Goal: Use online tool/utility: Utilize a website feature to perform a specific function

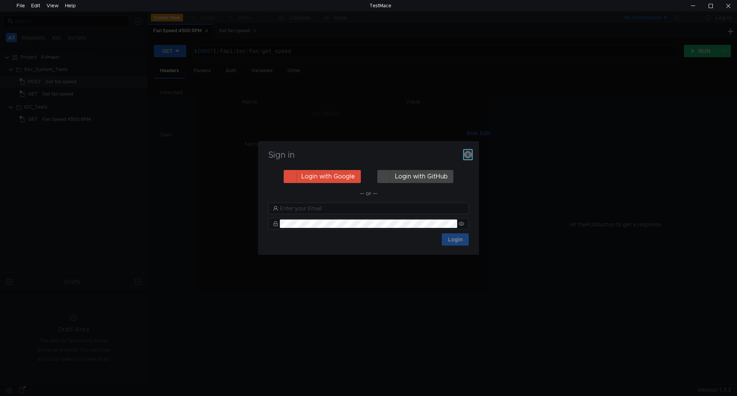
click at [469, 153] on icon "button" at bounding box center [468, 155] width 8 height 8
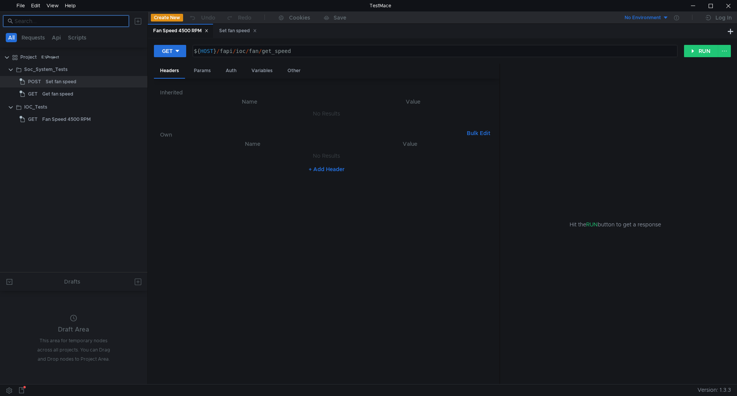
click at [94, 20] on input at bounding box center [70, 21] width 110 height 8
click at [32, 66] on div "Soc_System_Tests" at bounding box center [45, 70] width 43 height 12
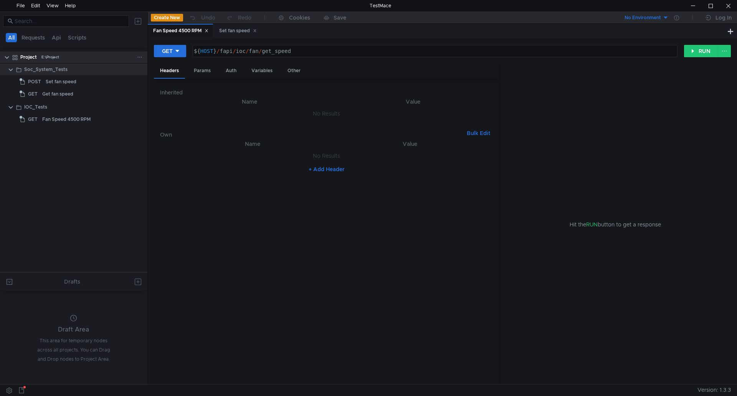
click at [18, 55] on clr-icon at bounding box center [15, 58] width 6 height 6
click at [10, 54] on div "Project E:\Project" at bounding box center [79, 57] width 138 height 12
click at [6, 55] on clr-icon at bounding box center [7, 58] width 6 height 6
click at [6, 63] on div at bounding box center [73, 63] width 147 height 1
click at [29, 55] on div "Project" at bounding box center [28, 57] width 17 height 12
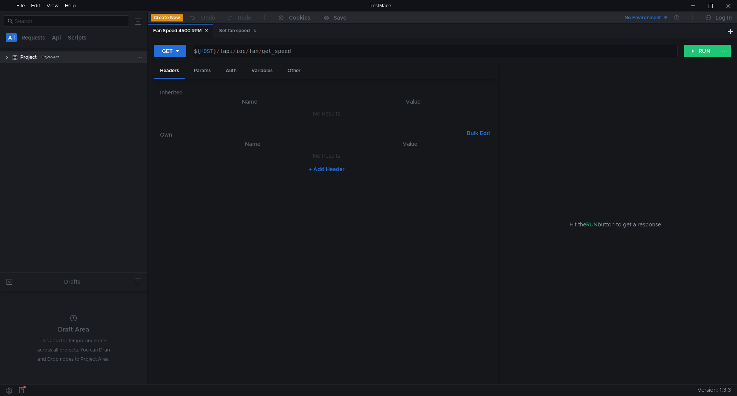
click at [29, 55] on div "Project" at bounding box center [28, 57] width 17 height 12
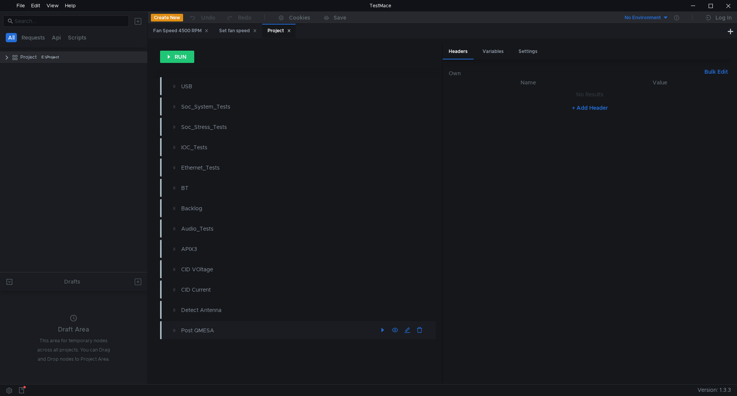
click at [237, 327] on div "Post QMESA" at bounding box center [279, 330] width 196 height 8
click at [181, 327] on div "Post QMESA" at bounding box center [301, 331] width 269 height 12
click at [7, 56] on clr-icon at bounding box center [7, 58] width 6 height 6
click at [9, 70] on clr-icon at bounding box center [11, 70] width 6 height 6
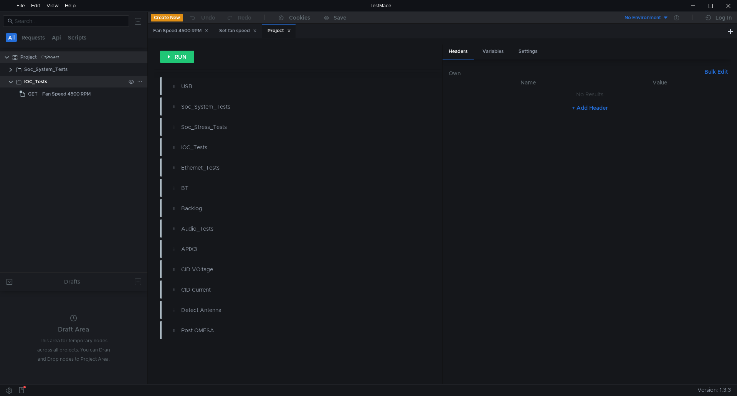
click at [11, 82] on clr-icon at bounding box center [11, 82] width 6 height 6
click at [166, 330] on app-node-status-marker at bounding box center [163, 330] width 7 height 18
click at [167, 330] on app-node-status-marker at bounding box center [163, 330] width 7 height 18
click at [244, 327] on div "Post QMESA" at bounding box center [279, 330] width 196 height 8
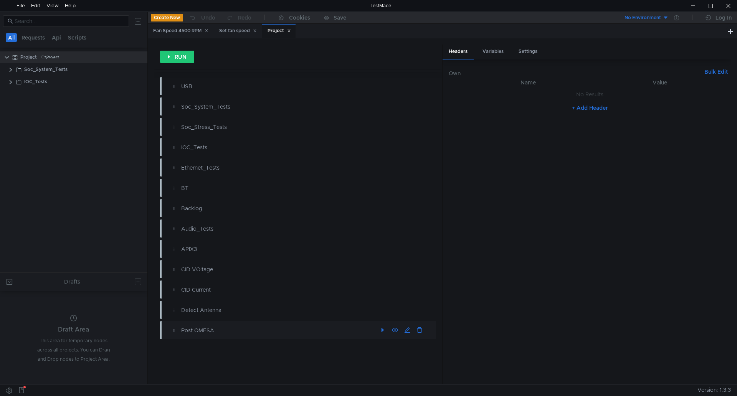
click at [244, 327] on div "Post QMESA" at bounding box center [279, 330] width 196 height 8
click at [401, 333] on button "button" at bounding box center [395, 331] width 12 height 12
click at [402, 333] on div at bounding box center [401, 331] width 49 height 12
click at [397, 331] on button "button" at bounding box center [395, 331] width 12 height 12
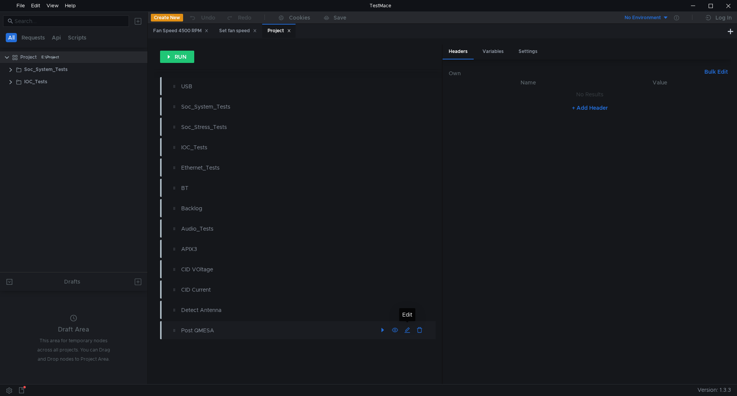
click at [405, 330] on button "button" at bounding box center [407, 331] width 12 height 12
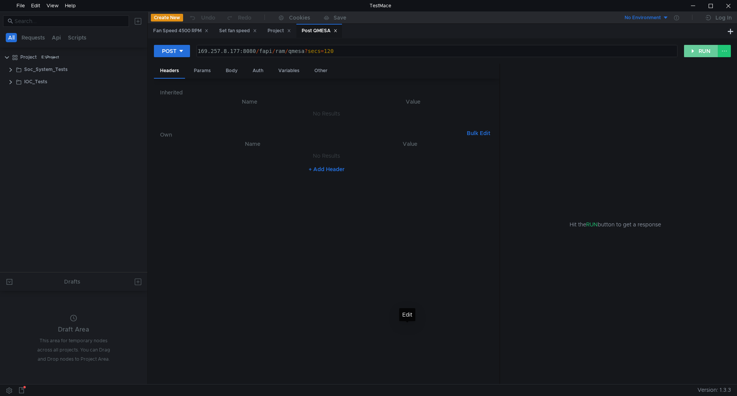
click at [692, 53] on button "RUN" at bounding box center [701, 51] width 34 height 12
click at [169, 52] on div "POST" at bounding box center [169, 51] width 15 height 8
click at [174, 80] on li "POST" at bounding box center [172, 79] width 36 height 12
click at [618, 126] on div "Invalid URL: [URL]" at bounding box center [615, 241] width 231 height 285
click at [10, 53] on div "Project E:\Project" at bounding box center [79, 57] width 138 height 12
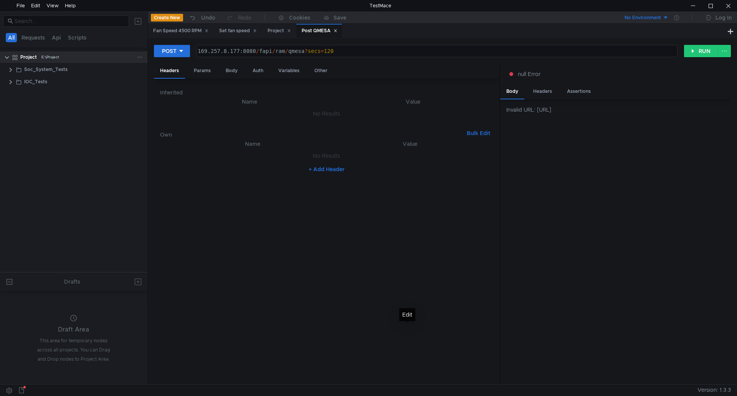
click at [6, 56] on clr-icon at bounding box center [7, 58] width 6 height 6
click at [30, 60] on div "Project" at bounding box center [28, 57] width 17 height 12
click at [138, 58] on icon at bounding box center [139, 57] width 5 height 5
click at [46, 119] on div at bounding box center [368, 198] width 737 height 396
click at [12, 61] on app-project-icon at bounding box center [15, 57] width 6 height 12
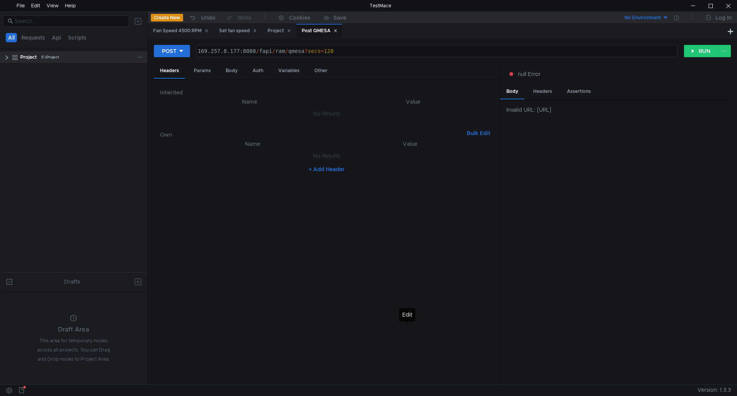
click at [6, 57] on clr-icon at bounding box center [7, 58] width 6 height 6
click at [10, 82] on clr-icon at bounding box center [11, 82] width 6 height 6
click at [10, 70] on clr-icon at bounding box center [11, 70] width 6 height 6
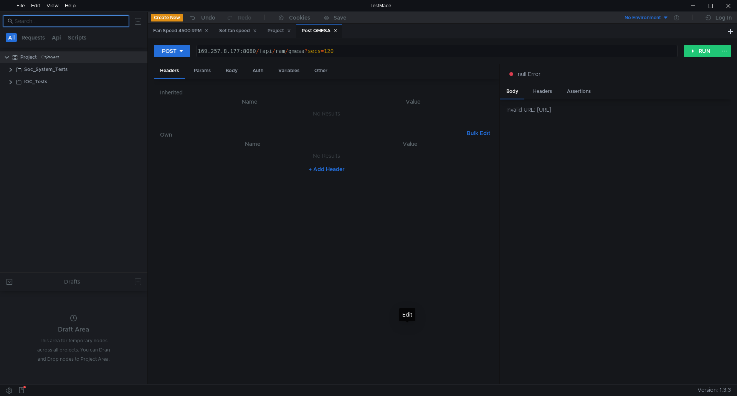
click at [79, 17] on input at bounding box center [70, 21] width 110 height 8
type input "qmesa"
click at [37, 99] on span "GET" at bounding box center [33, 94] width 10 height 12
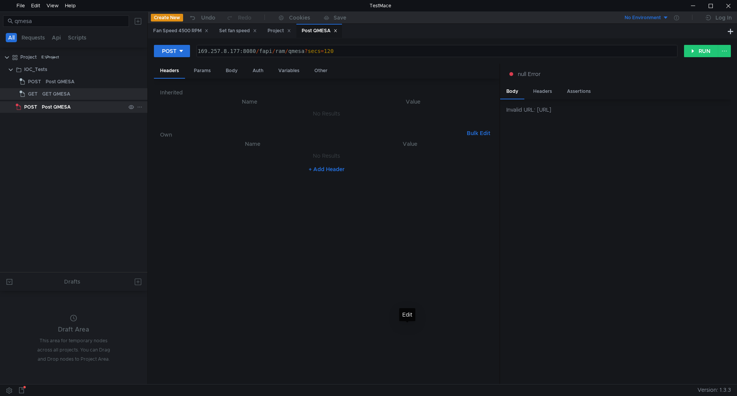
click at [31, 108] on span "POST" at bounding box center [30, 107] width 13 height 12
drag, startPoint x: 38, startPoint y: 109, endPoint x: 27, endPoint y: 106, distance: 11.0
click at [27, 106] on span "POST" at bounding box center [30, 107] width 13 height 12
click at [39, 83] on span "POST" at bounding box center [34, 82] width 13 height 12
click at [42, 111] on div "Post QMESA" at bounding box center [56, 107] width 29 height 12
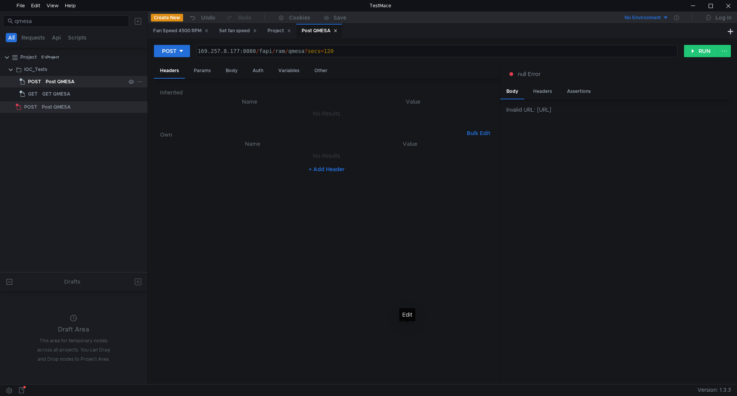
click at [57, 78] on div "Post QMESA" at bounding box center [60, 82] width 29 height 12
click at [37, 81] on span "POST" at bounding box center [34, 82] width 13 height 12
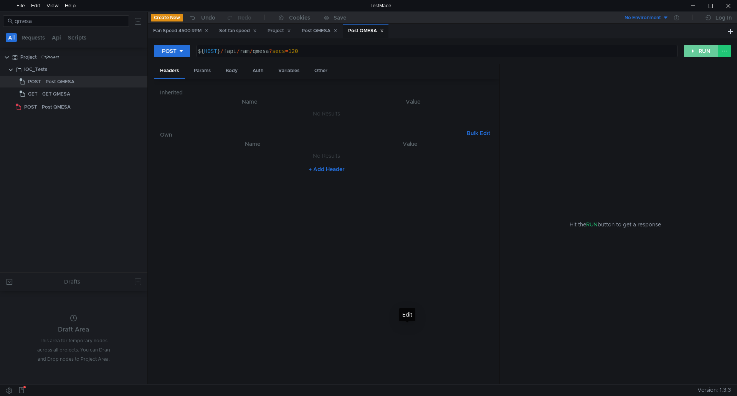
click at [700, 54] on button "RUN" at bounding box center [701, 51] width 34 height 12
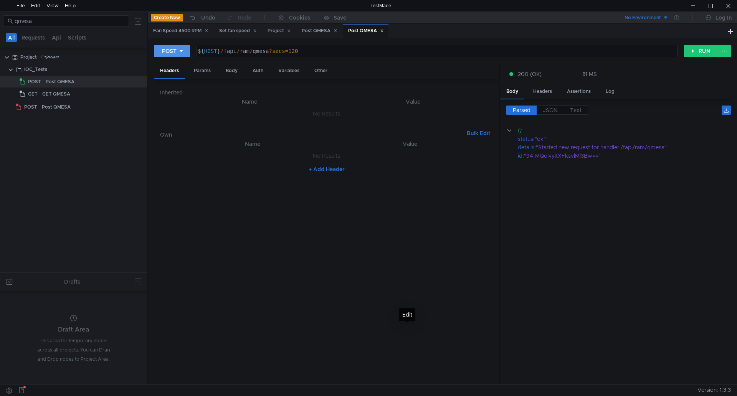
click at [168, 53] on div "POST" at bounding box center [169, 51] width 15 height 8
click at [170, 67] on li "GET" at bounding box center [172, 67] width 36 height 12
click at [701, 55] on button "RUN" at bounding box center [701, 51] width 34 height 12
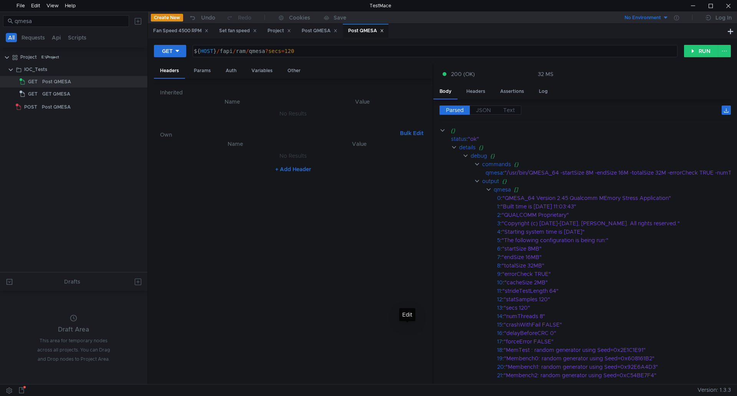
drag, startPoint x: 500, startPoint y: 272, endPoint x: 433, endPoint y: 267, distance: 67.0
click at [433, 267] on div at bounding box center [433, 224] width 1 height 321
